Goal: Information Seeking & Learning: Learn about a topic

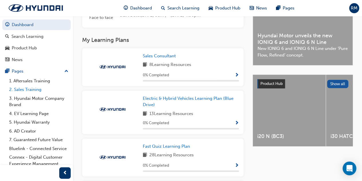
click at [30, 90] on link "2. Sales Training" at bounding box center [39, 89] width 64 height 9
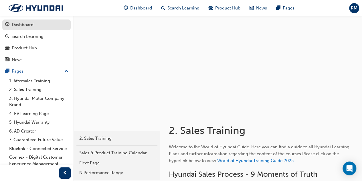
click at [27, 20] on link "Dashboard" at bounding box center [36, 24] width 68 height 11
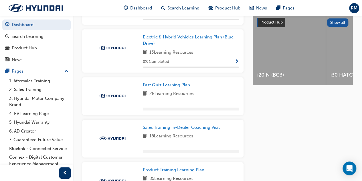
scroll to position [228, 0]
click at [157, 87] on span "Fast Quiz Learning Plan" at bounding box center [166, 84] width 47 height 5
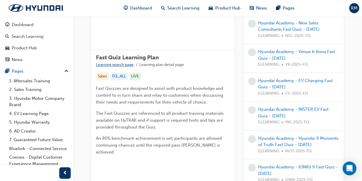
scroll to position [66, 0]
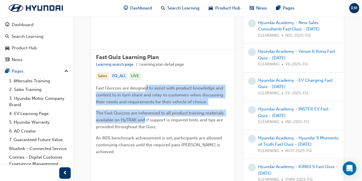
drag, startPoint x: 144, startPoint y: 88, endPoint x: 144, endPoint y: 122, distance: 33.2
click at [144, 122] on div "Fast Quizzes are designed to assist with product knowledge and content to in tu…" at bounding box center [163, 119] width 134 height 70
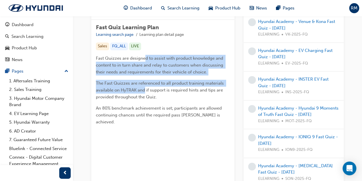
scroll to position [0, 0]
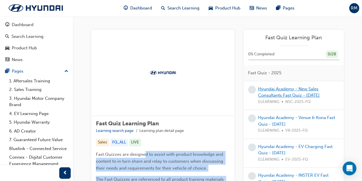
click at [281, 90] on link "Hyundai Academy - New Sales Consultants Fast Quiz - [DATE]" at bounding box center [289, 92] width 62 height 12
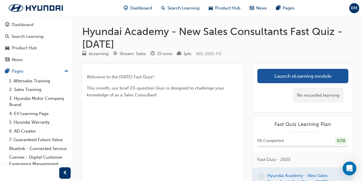
scroll to position [112, 0]
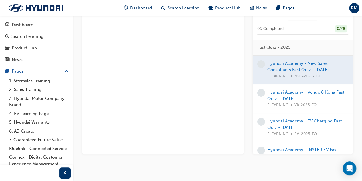
click at [225, 66] on div "Welcome to the February 2025 Fast Quiz! This month, our brief 20-question Quiz …" at bounding box center [162, 53] width 161 height 202
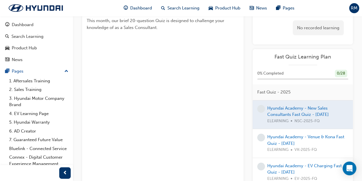
scroll to position [69, 0]
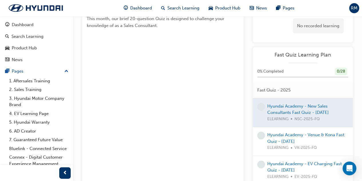
click at [284, 113] on div at bounding box center [303, 112] width 100 height 29
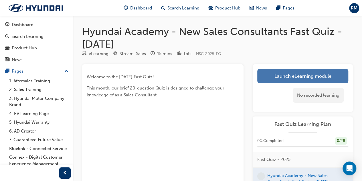
click at [297, 76] on link "Launch eLearning module" at bounding box center [302, 76] width 91 height 14
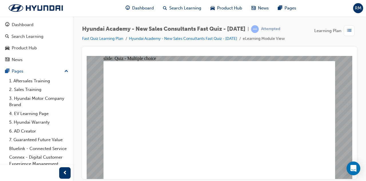
radio input "true"
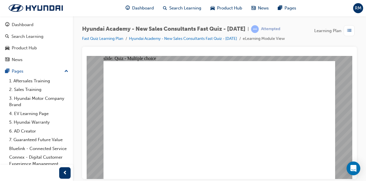
radio input "true"
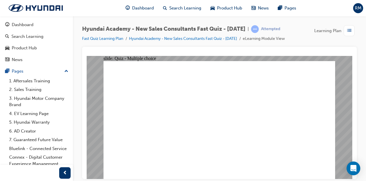
radio input "true"
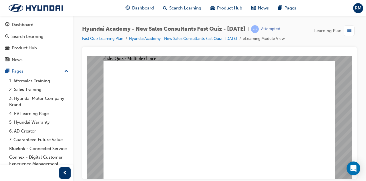
radio input "true"
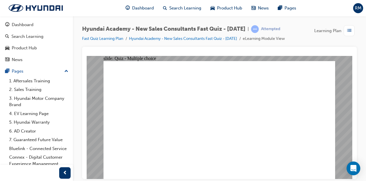
radio input "true"
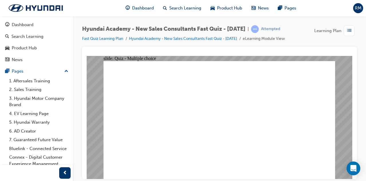
radio input "true"
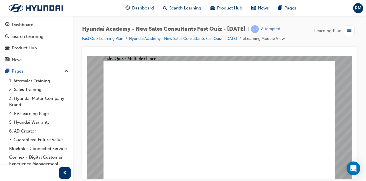
radio input "true"
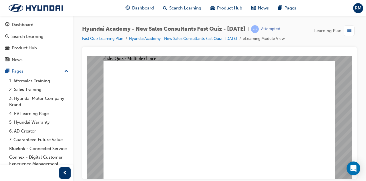
radio input "true"
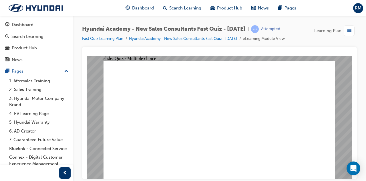
drag, startPoint x: 178, startPoint y: 77, endPoint x: 214, endPoint y: 79, distance: 36.4
radio input "true"
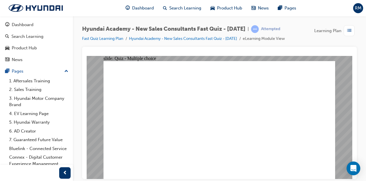
radio input "true"
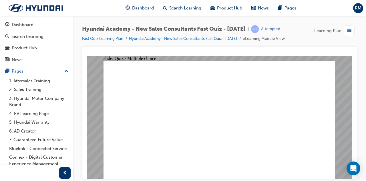
radio input "true"
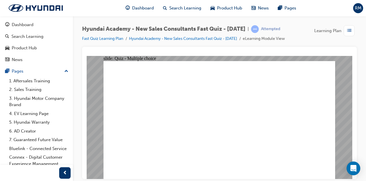
radio input "true"
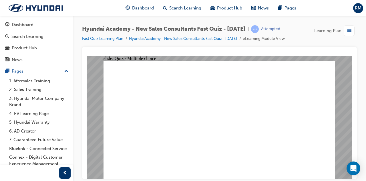
radio input "true"
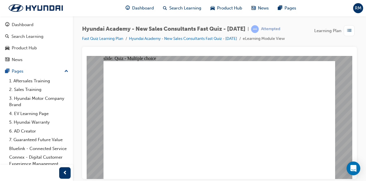
radio input "true"
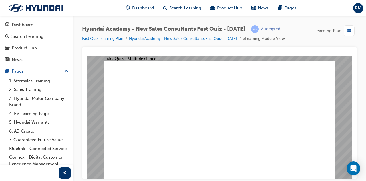
radio input "true"
drag, startPoint x: 183, startPoint y: 73, endPoint x: 224, endPoint y: 76, distance: 40.8
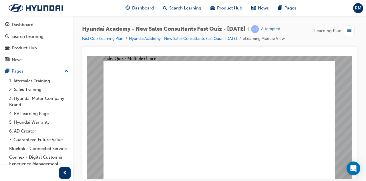
radio input "true"
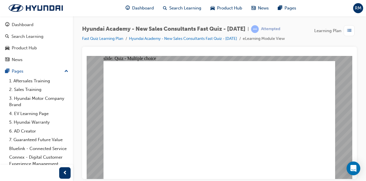
radio input "true"
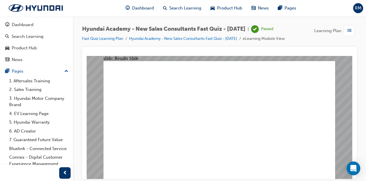
click at [235, 36] on li "Hyundai Academy - New Sales Consultants Fast Quiz - [DATE]" at bounding box center [186, 39] width 114 height 7
click at [235, 38] on link "Hyundai Academy - New Sales Consultants Fast Quiz - [DATE]" at bounding box center [183, 38] width 108 height 5
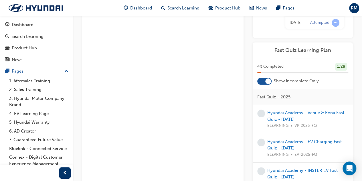
scroll to position [83, 0]
click at [297, 120] on link "Hyundai Academy - Venue & Kona Fast Quiz - [DATE]" at bounding box center [305, 116] width 77 height 12
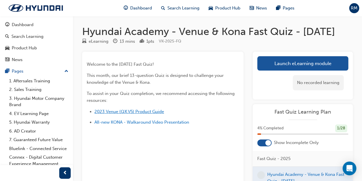
click at [148, 114] on span "2023 Venue (QX.V5) Product Guide" at bounding box center [129, 111] width 70 height 5
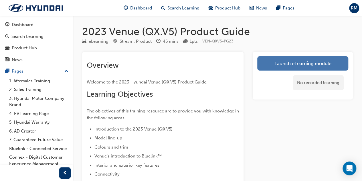
click at [291, 60] on link "Launch eLearning module" at bounding box center [302, 63] width 91 height 14
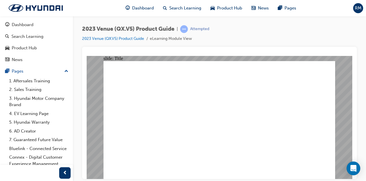
drag, startPoint x: 137, startPoint y: 153, endPoint x: 136, endPoint y: 161, distance: 8.8
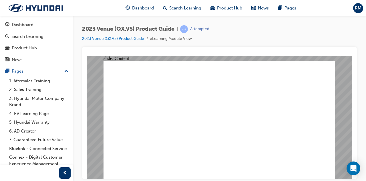
click at [24, 83] on link "1. Aftersales Training" at bounding box center [39, 80] width 64 height 9
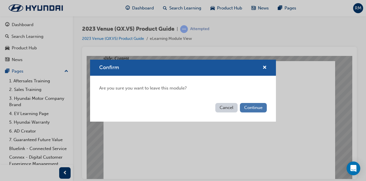
click at [255, 107] on button "Continue" at bounding box center [253, 107] width 27 height 9
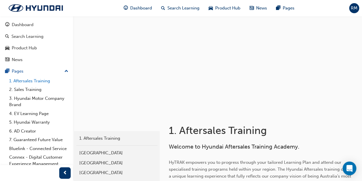
click at [23, 78] on link "1. Aftersales Training" at bounding box center [39, 80] width 64 height 9
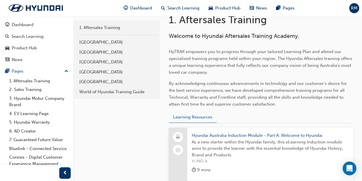
scroll to position [110, 0]
click at [36, 85] on link "2. Sales Training" at bounding box center [39, 89] width 64 height 9
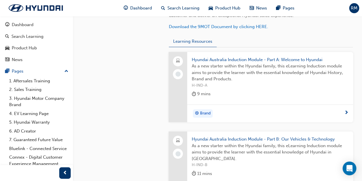
scroll to position [196, 0]
click at [39, 91] on link "2. Sales Training" at bounding box center [39, 89] width 64 height 9
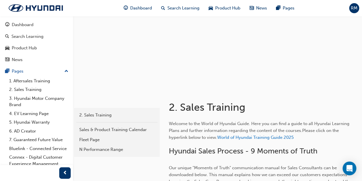
scroll to position [0, 0]
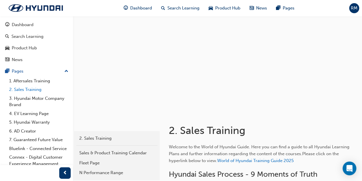
click at [28, 92] on link "2. Sales Training" at bounding box center [39, 89] width 64 height 9
click at [27, 78] on link "1. Aftersales Training" at bounding box center [39, 80] width 64 height 9
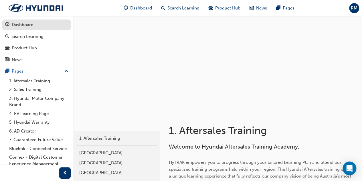
click at [18, 23] on div "Dashboard" at bounding box center [23, 24] width 22 height 7
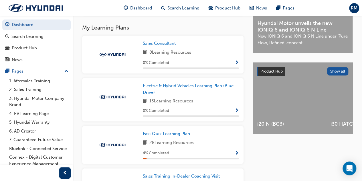
scroll to position [230, 0]
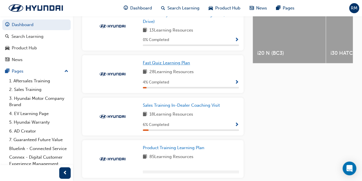
click at [156, 64] on span "Fast Quiz Learning Plan" at bounding box center [166, 62] width 47 height 5
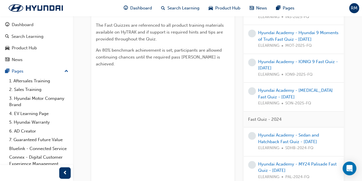
scroll to position [154, 0]
click at [273, 95] on link "Hyundai Academy - [MEDICAL_DATA] Fast Quiz - [DATE]" at bounding box center [295, 93] width 75 height 12
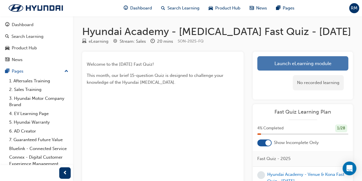
click at [271, 65] on link "Launch eLearning module" at bounding box center [302, 63] width 91 height 14
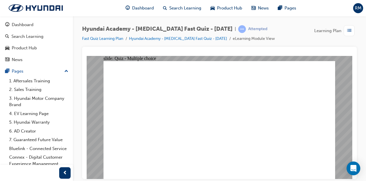
radio input "true"
drag, startPoint x: 178, startPoint y: 74, endPoint x: 251, endPoint y: 80, distance: 73.5
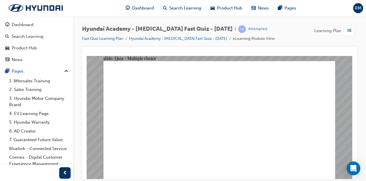
radio input "false"
radio input "true"
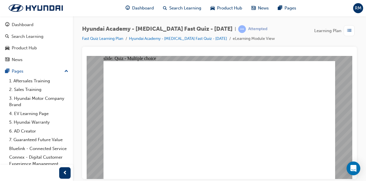
radio input "true"
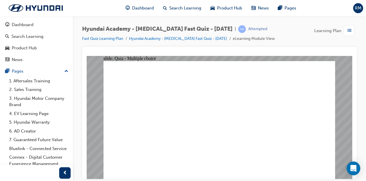
checkbox input "true"
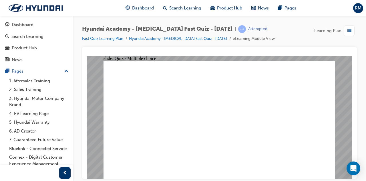
radio input "true"
checkbox input "true"
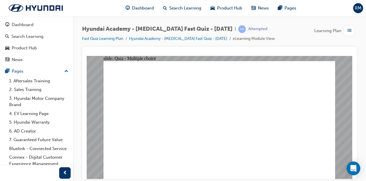
click at [360, 156] on div "Hyundai Academy - [MEDICAL_DATA] Fast Quiz - [DATE] | Attempted Fast Quiz Learn…" at bounding box center [219, 91] width 293 height 150
radio input "true"
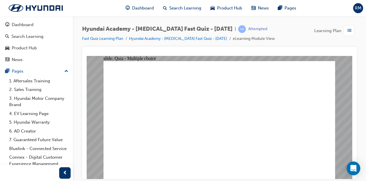
radio input "true"
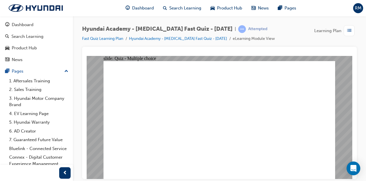
checkbox input "true"
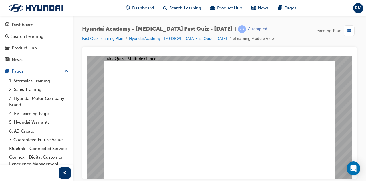
checkbox input "true"
radio input "true"
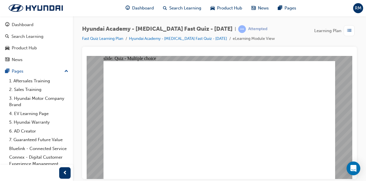
checkbox input "true"
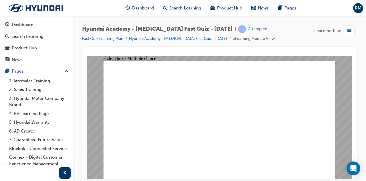
radio input "true"
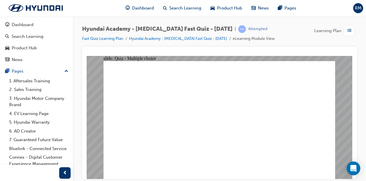
radio input "true"
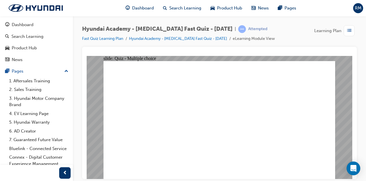
radio input "true"
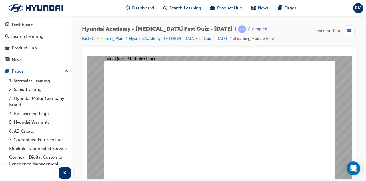
radio input "true"
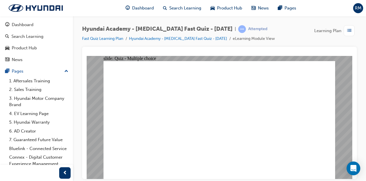
radio input "true"
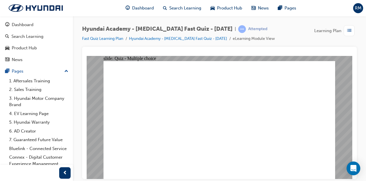
radio input "true"
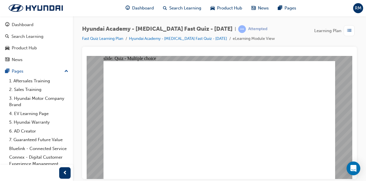
checkbox input "true"
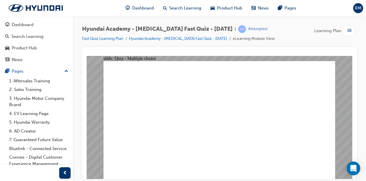
radio input "true"
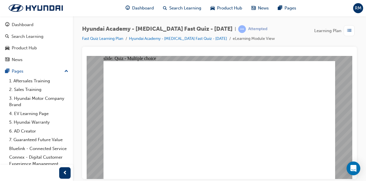
checkbox input "true"
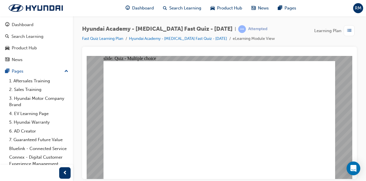
radio input "false"
radio input "true"
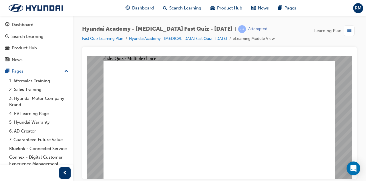
radio input "false"
radio input "true"
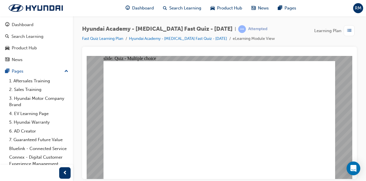
checkbox input "true"
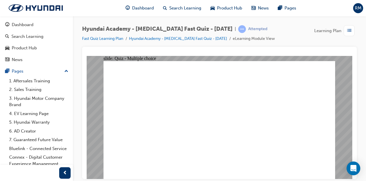
checkbox input "true"
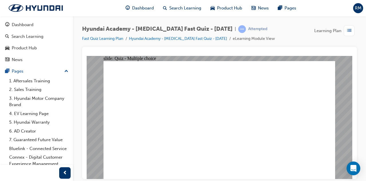
checkbox input "true"
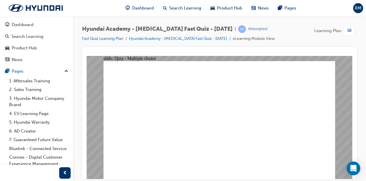
radio input "true"
drag, startPoint x: 214, startPoint y: 135, endPoint x: 213, endPoint y: 139, distance: 3.8
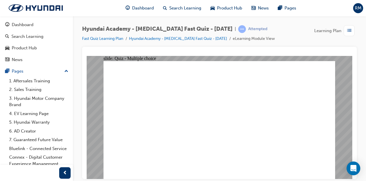
checkbox input "false"
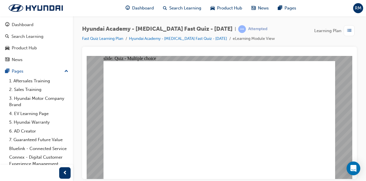
checkbox input "true"
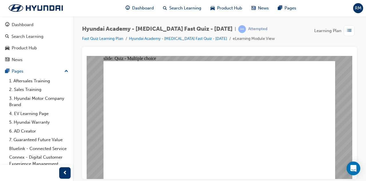
radio input "true"
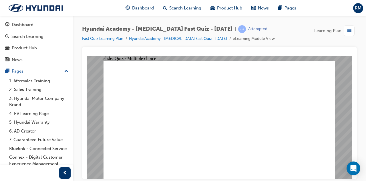
radio input "true"
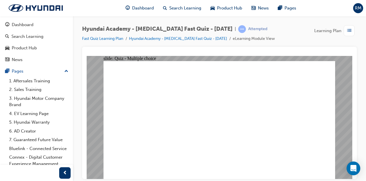
radio input "true"
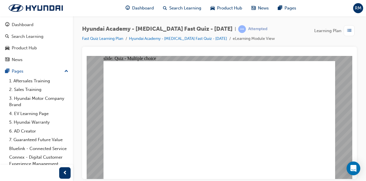
radio input "true"
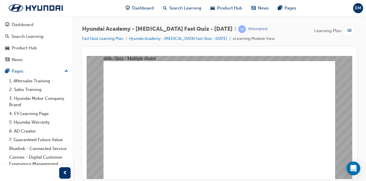
radio input "true"
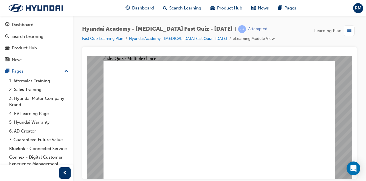
radio input "true"
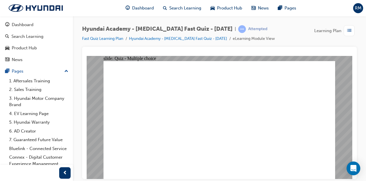
checkbox input "true"
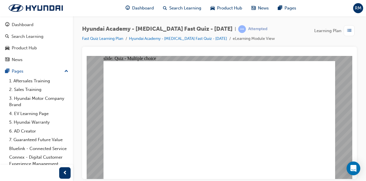
radio input "true"
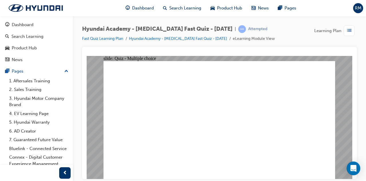
checkbox input "true"
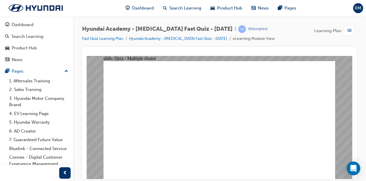
checkbox input "true"
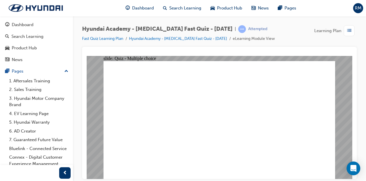
radio input "true"
checkbox input "true"
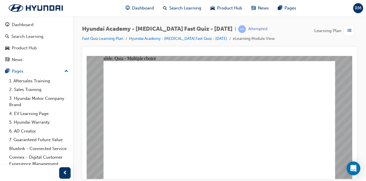
checkbox input "true"
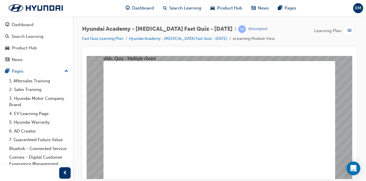
checkbox input "true"
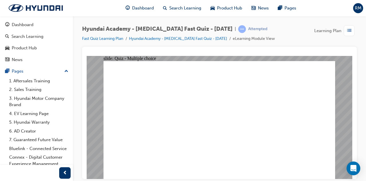
checkbox input "true"
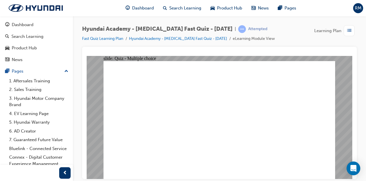
radio input "true"
checkbox input "true"
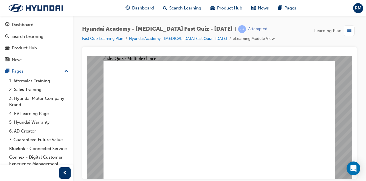
checkbox input "false"
checkbox input "true"
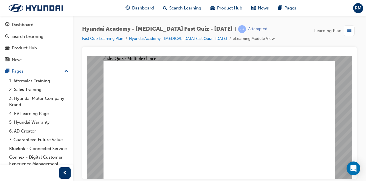
checkbox input "true"
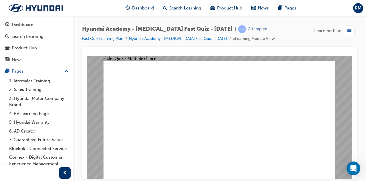
radio input "true"
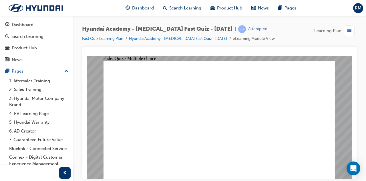
radio input "true"
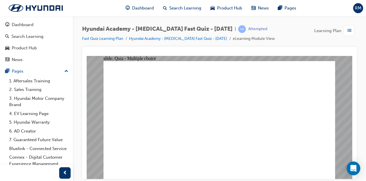
radio input "true"
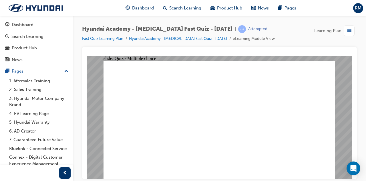
radio input "true"
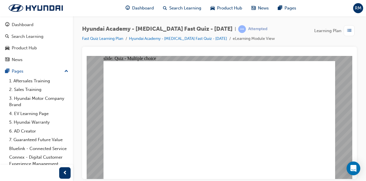
radio input "true"
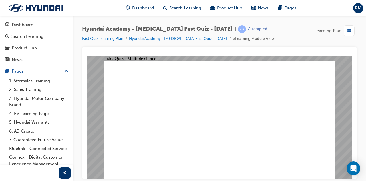
checkbox input "true"
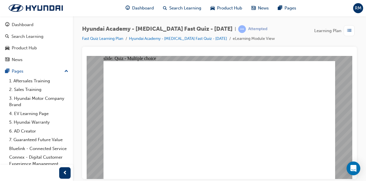
radio input "true"
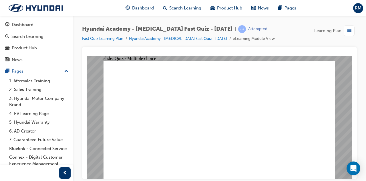
drag, startPoint x: 202, startPoint y: 116, endPoint x: 196, endPoint y: 128, distance: 12.9
checkbox input "true"
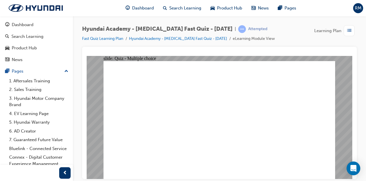
checkbox input "true"
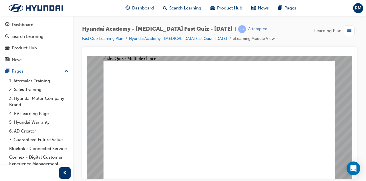
radio input "true"
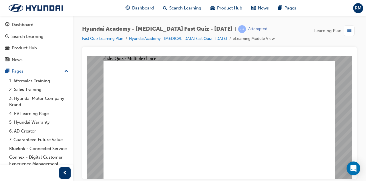
checkbox input "true"
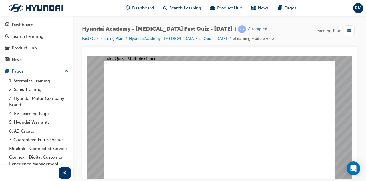
checkbox input "true"
drag, startPoint x: 198, startPoint y: 115, endPoint x: 192, endPoint y: 129, distance: 14.6
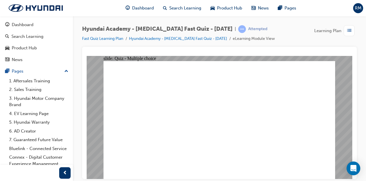
checkbox input "true"
drag, startPoint x: 184, startPoint y: 146, endPoint x: 190, endPoint y: 168, distance: 22.2
checkbox input "true"
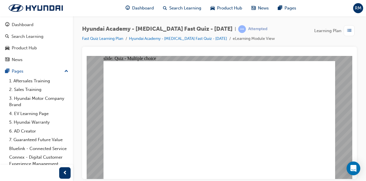
checkbox input "true"
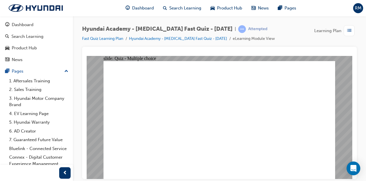
radio input "true"
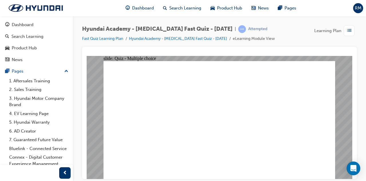
checkbox input "true"
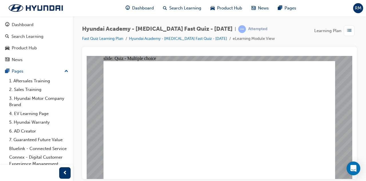
checkbox input "true"
radio input "true"
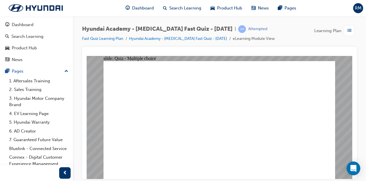
radio input "true"
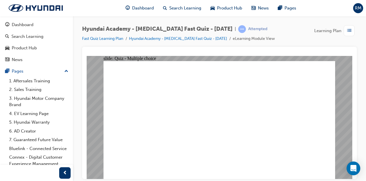
radio input "true"
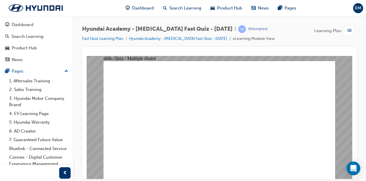
radio input "true"
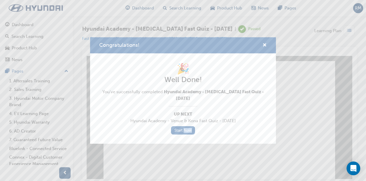
click at [217, 161] on div "Congratulations! 🎉 Well Done! You've successfully completed Hyundai Academy - […" at bounding box center [183, 90] width 366 height 181
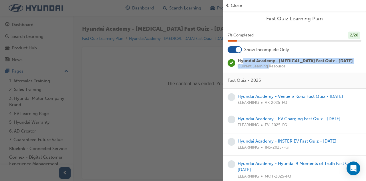
drag, startPoint x: 243, startPoint y: 59, endPoint x: 274, endPoint y: 67, distance: 32.6
click at [274, 67] on div "Hyundai Academy - [MEDICAL_DATA] Fast Quiz - [DATE] Current Learning Resource" at bounding box center [295, 63] width 115 height 10
click at [274, 67] on span "Current Learning Resource" at bounding box center [295, 66] width 115 height 4
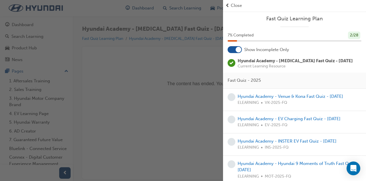
click at [228, 4] on span "prev-icon" at bounding box center [228, 5] width 4 height 7
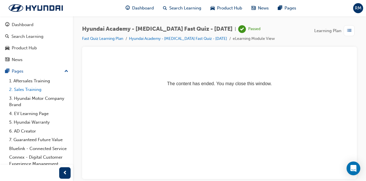
click at [34, 87] on link "2. Sales Training" at bounding box center [39, 89] width 64 height 9
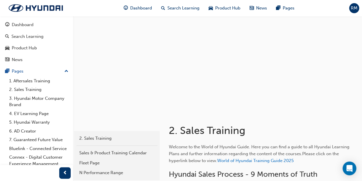
scroll to position [87, 0]
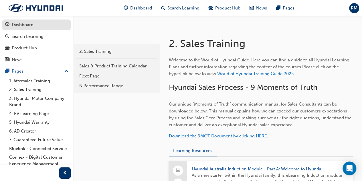
click at [38, 28] on link "Dashboard" at bounding box center [36, 24] width 68 height 11
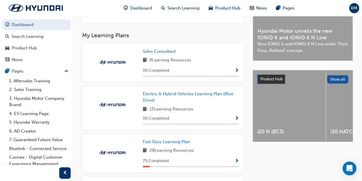
scroll to position [173, 0]
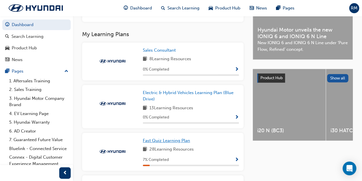
click at [183, 143] on span "Fast Quiz Learning Plan" at bounding box center [166, 140] width 47 height 5
